Goal: Information Seeking & Learning: Find specific fact

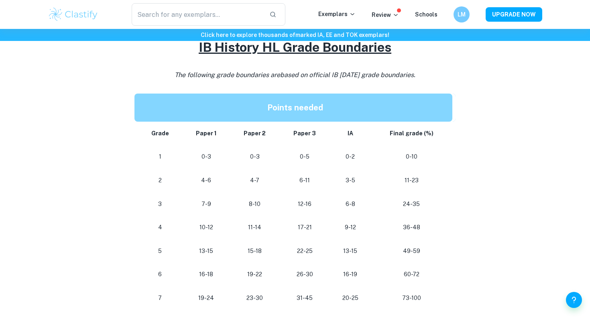
scroll to position [381, 0]
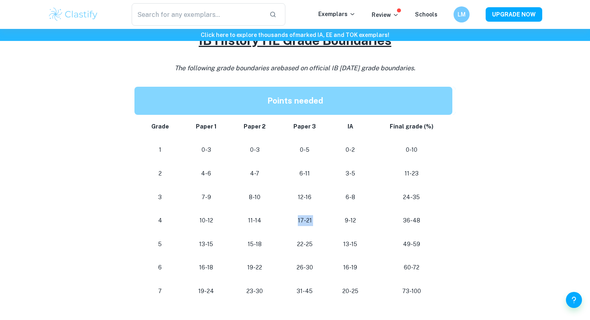
drag, startPoint x: 296, startPoint y: 221, endPoint x: 329, endPoint y: 221, distance: 32.5
click at [329, 221] on tr "[PHONE_NUMBER] [PHONE_NUMBER] 36-48" at bounding box center [294, 221] width 321 height 24
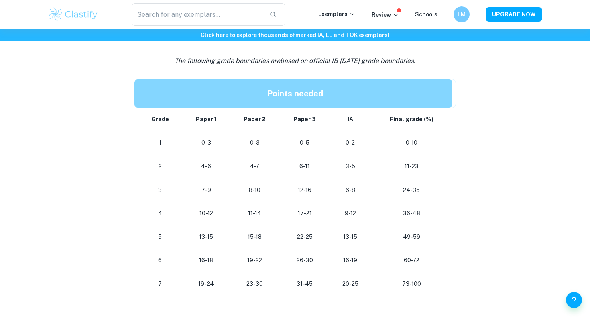
scroll to position [391, 0]
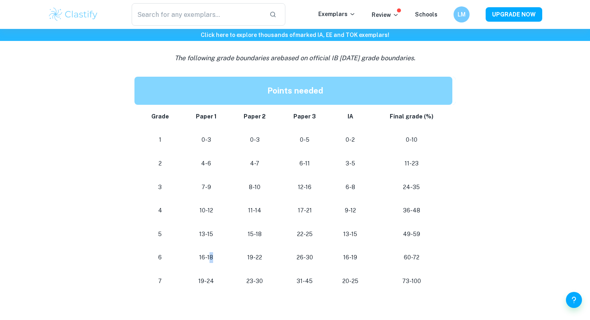
drag, startPoint x: 209, startPoint y: 258, endPoint x: 223, endPoint y: 258, distance: 14.4
click at [223, 258] on td "16-18" at bounding box center [206, 258] width 48 height 24
click at [258, 255] on p "19-22" at bounding box center [254, 257] width 37 height 11
